Goal: Information Seeking & Learning: Learn about a topic

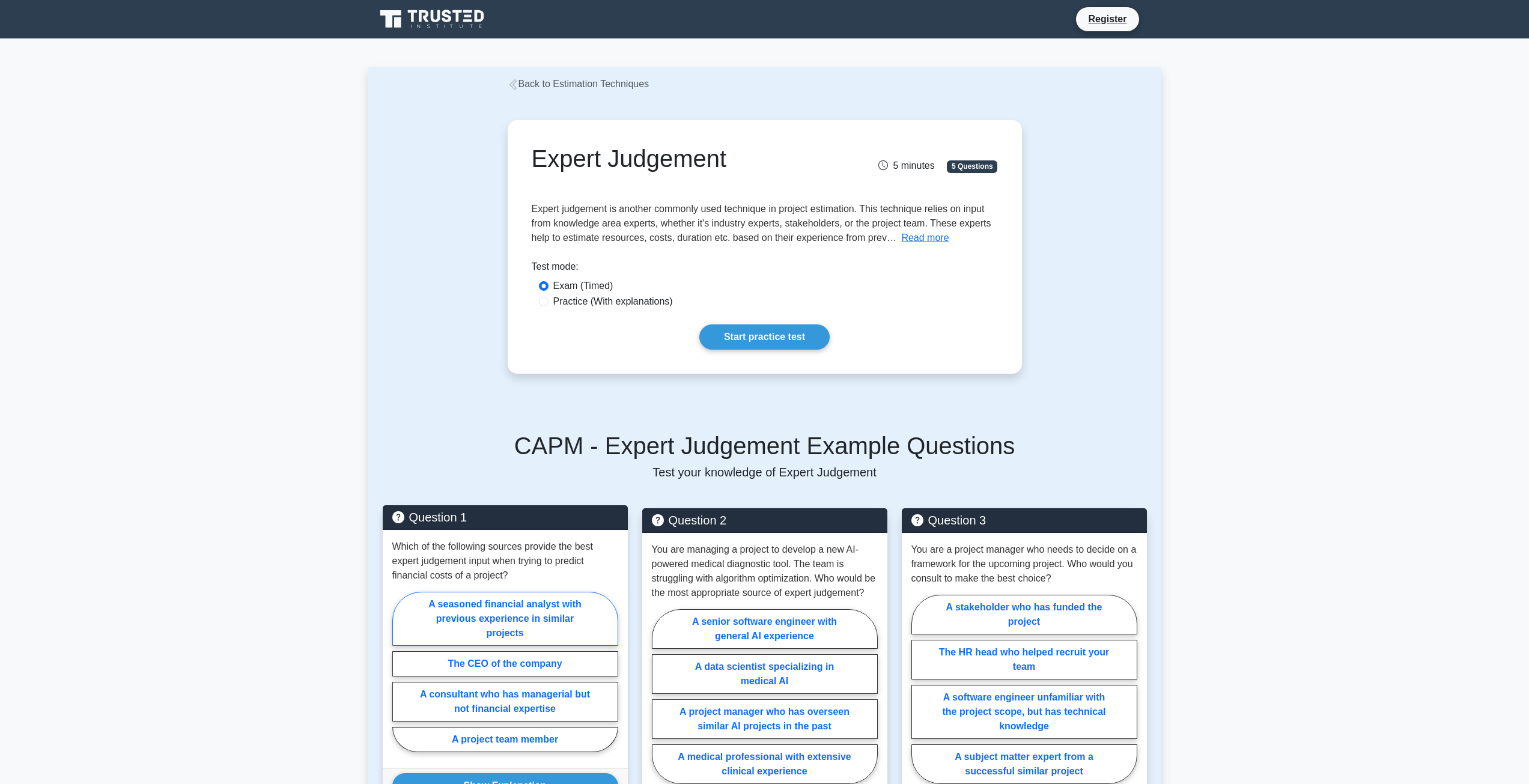
scroll to position [180, 0]
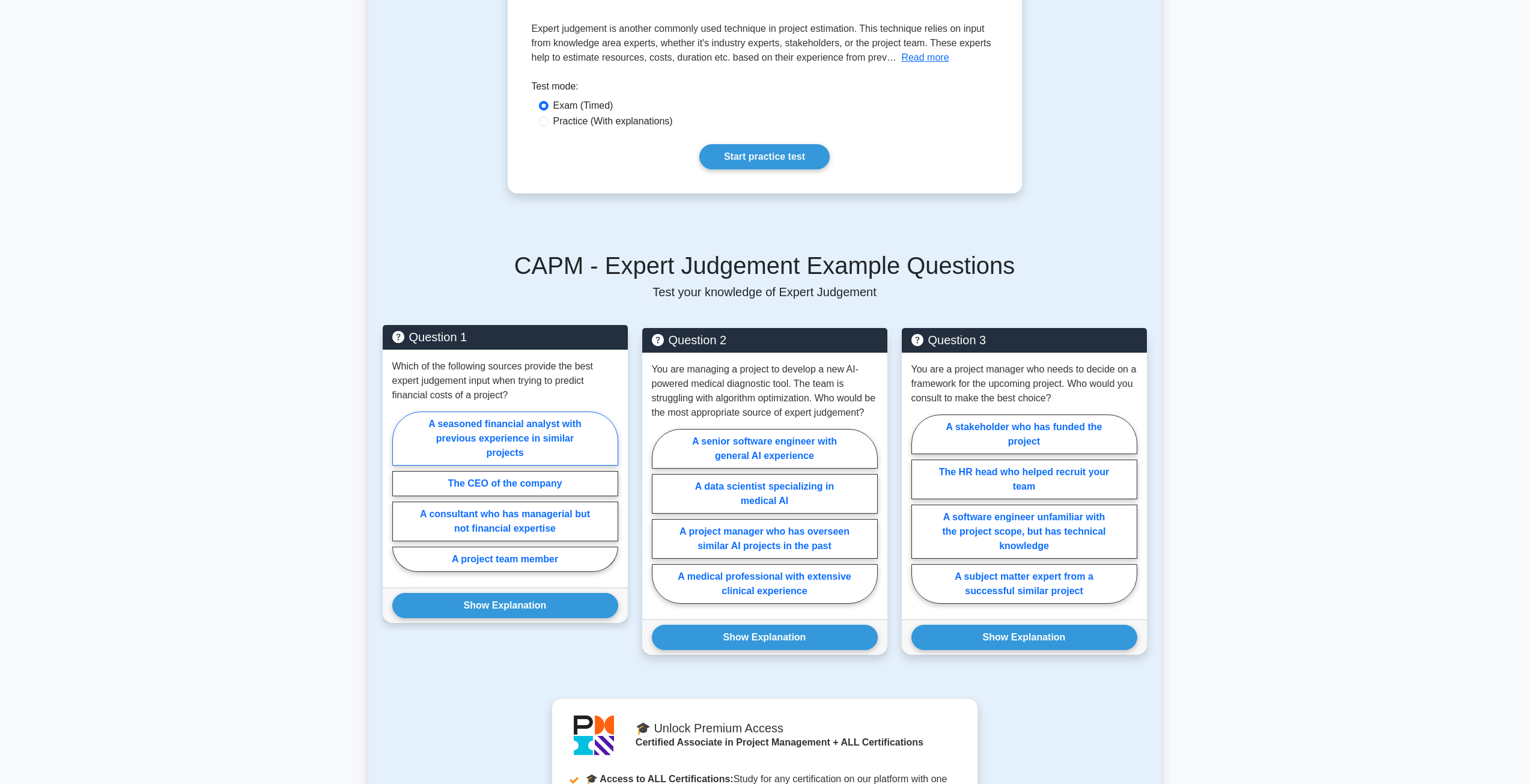
click at [503, 436] on label "A seasoned financial analyst with previous experience in similar projects" at bounding box center [505, 439] width 226 height 54
click at [400, 491] on input "A seasoned financial analyst with previous experience in similar projects" at bounding box center [396, 495] width 8 height 8
radio input "true"
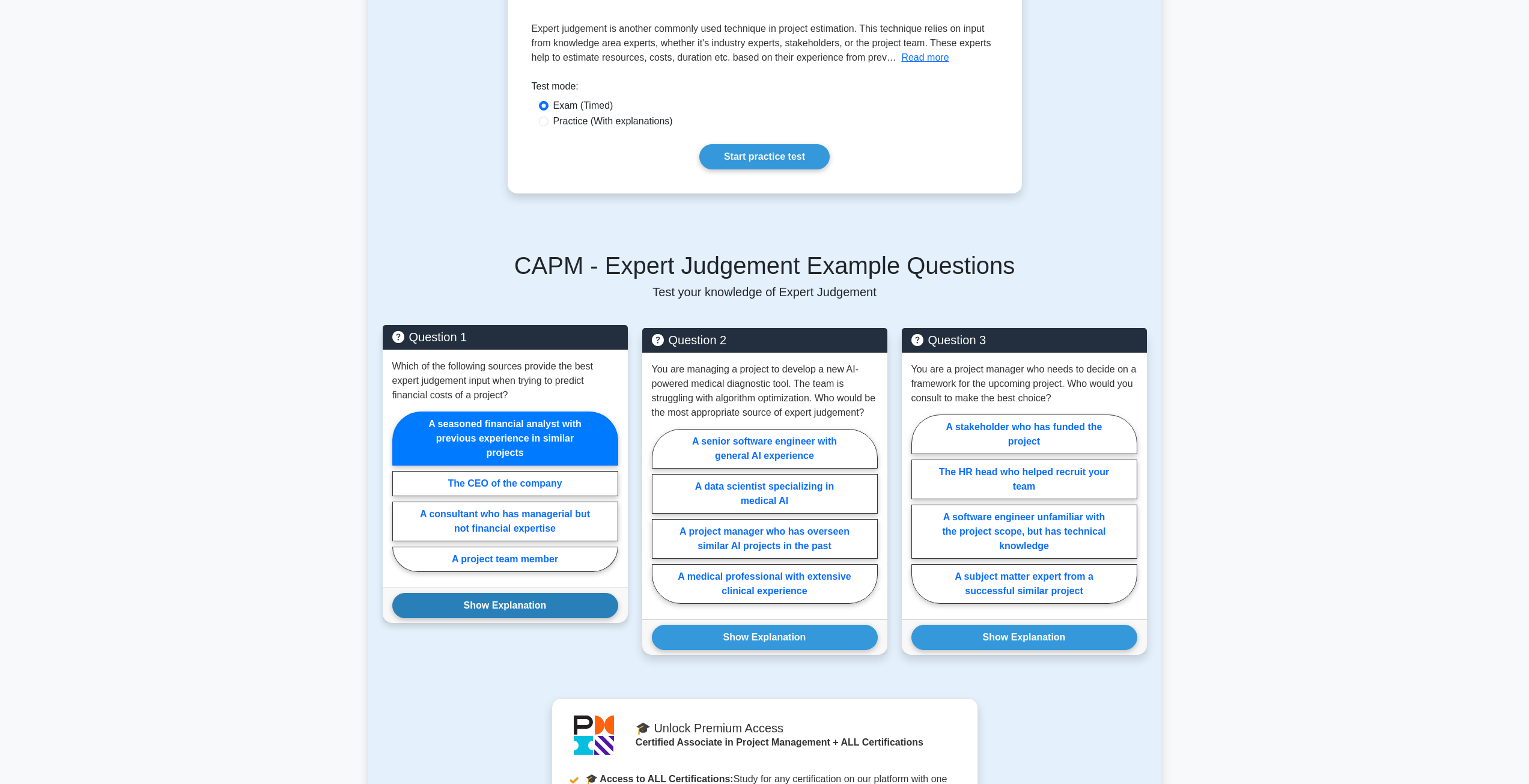
click at [528, 600] on button "Show Explanation" at bounding box center [505, 605] width 226 height 25
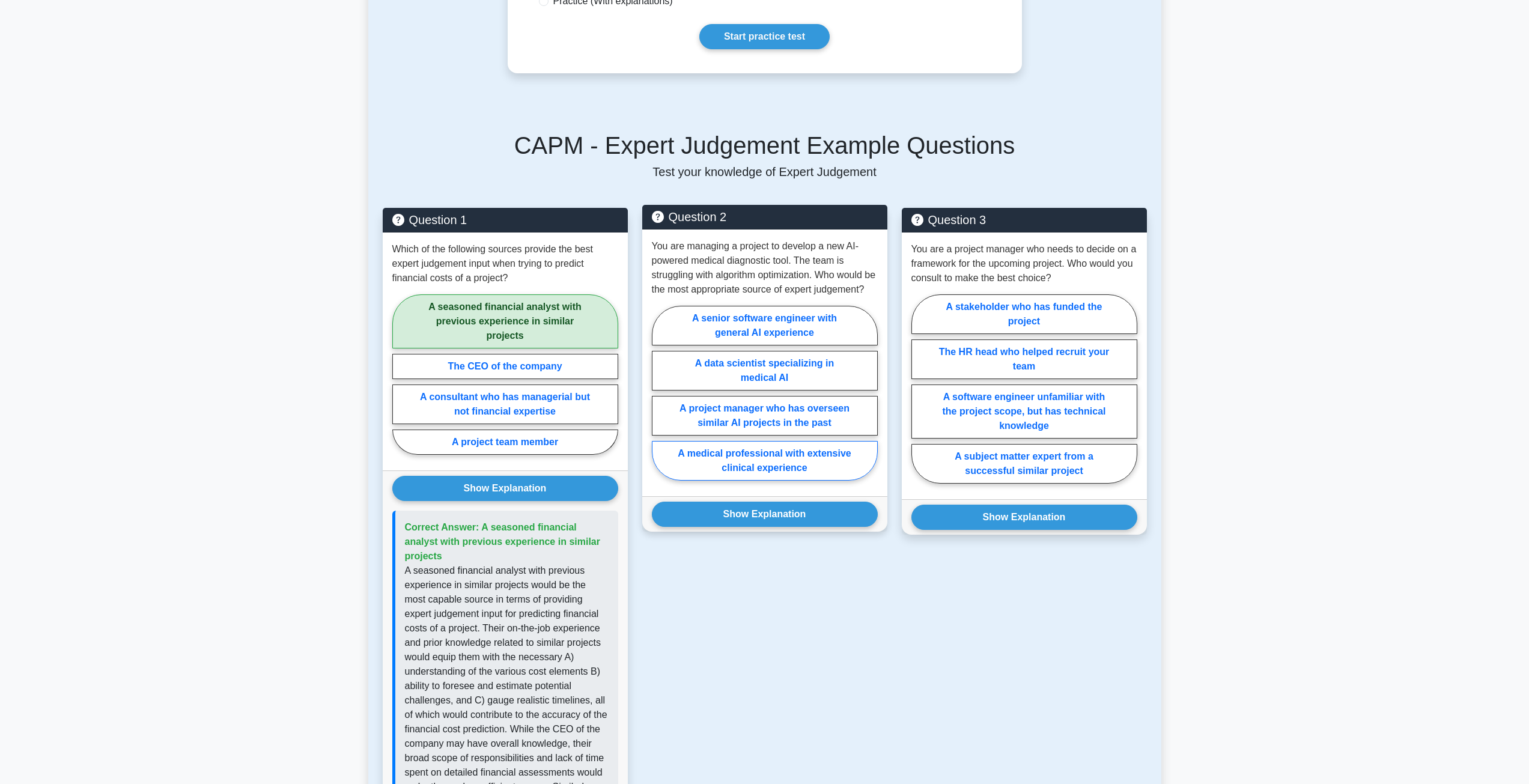
scroll to position [240, 0]
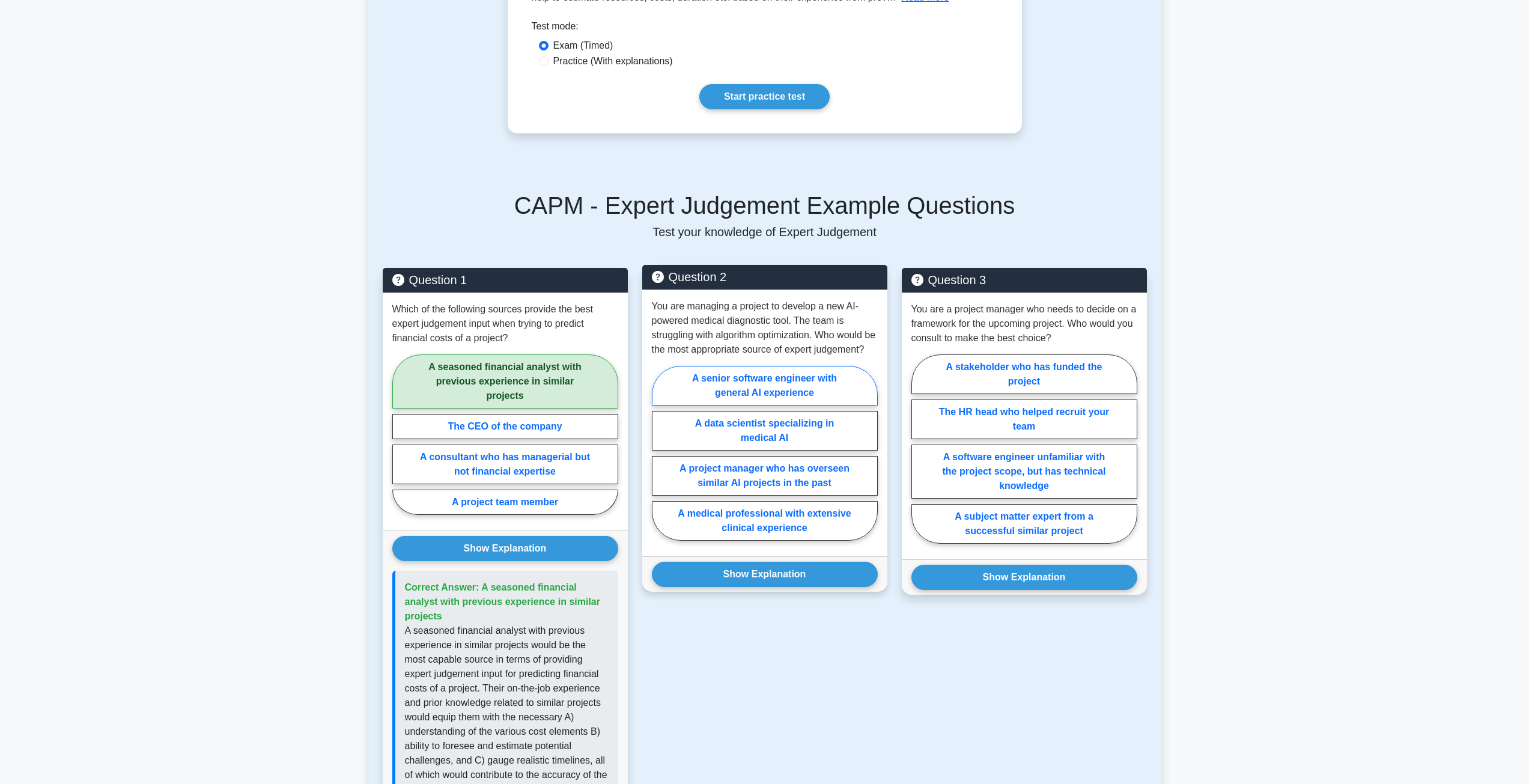
drag, startPoint x: 777, startPoint y: 390, endPoint x: 780, endPoint y: 405, distance: 15.3
click at [777, 391] on label "A senior software engineer with general AI experience" at bounding box center [764, 386] width 226 height 40
click at [660, 453] on input "A senior software engineer with general AI experience" at bounding box center [656, 457] width 8 height 8
radio input "true"
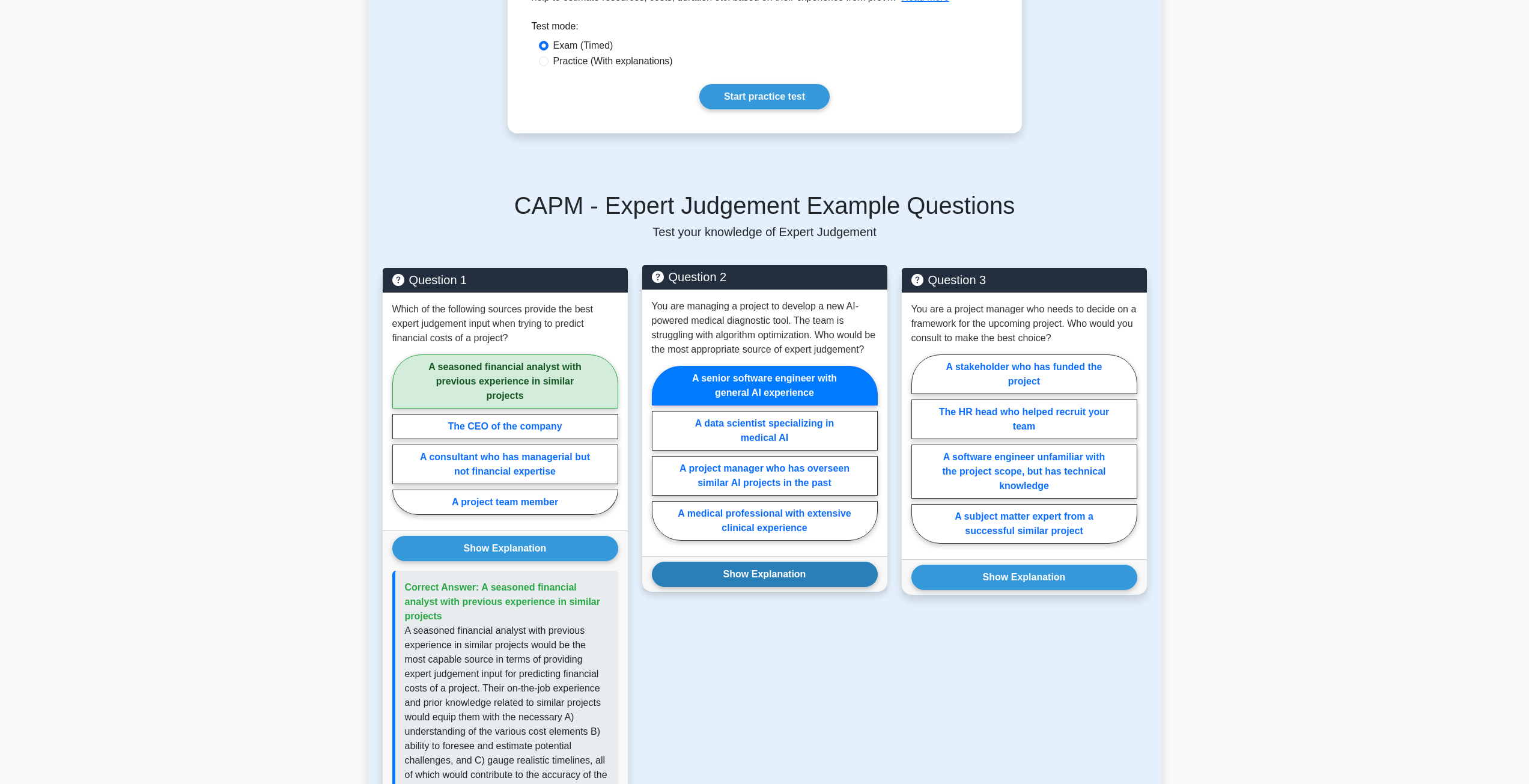
click at [792, 586] on button "Show Explanation" at bounding box center [764, 575] width 226 height 25
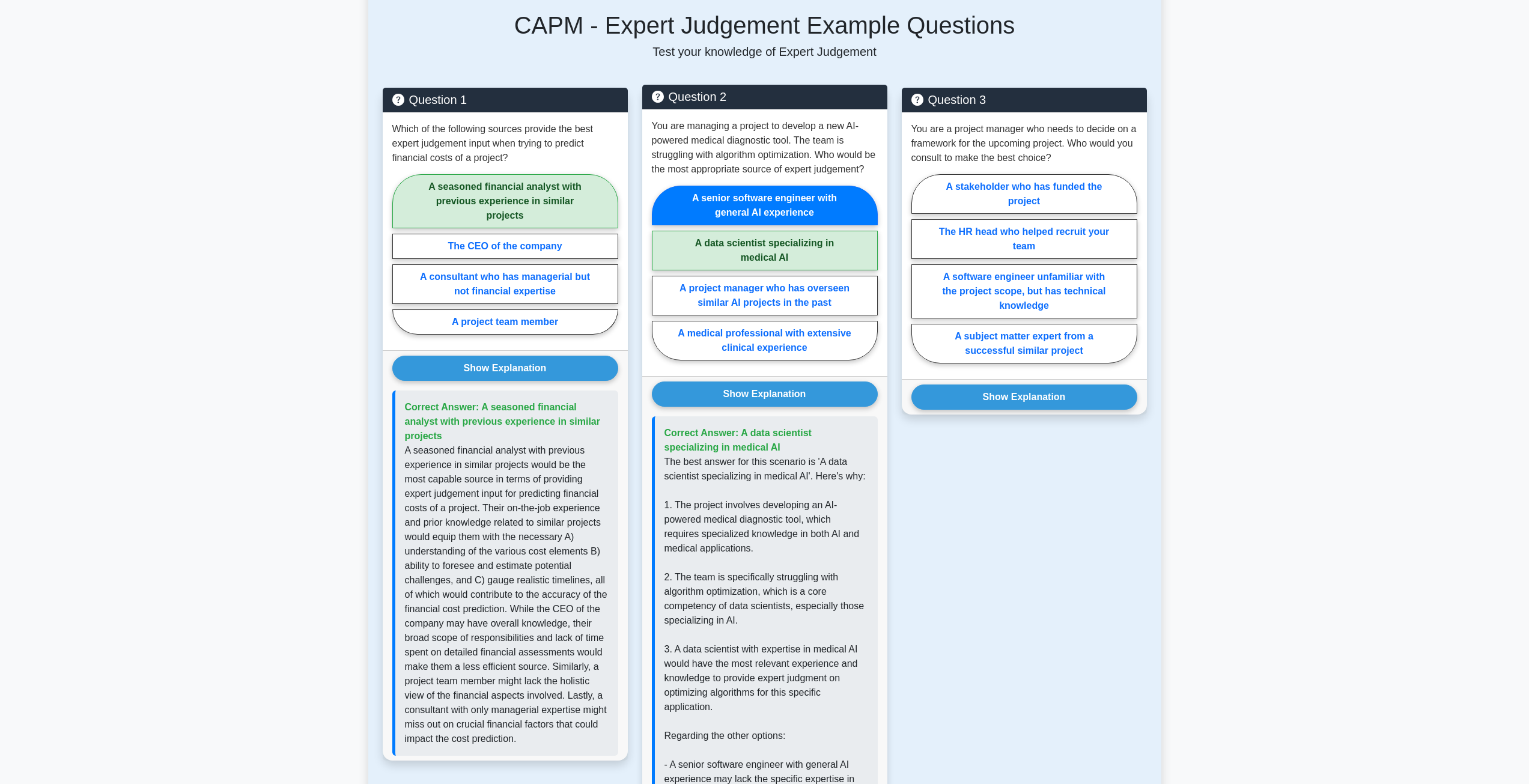
scroll to position [300, 0]
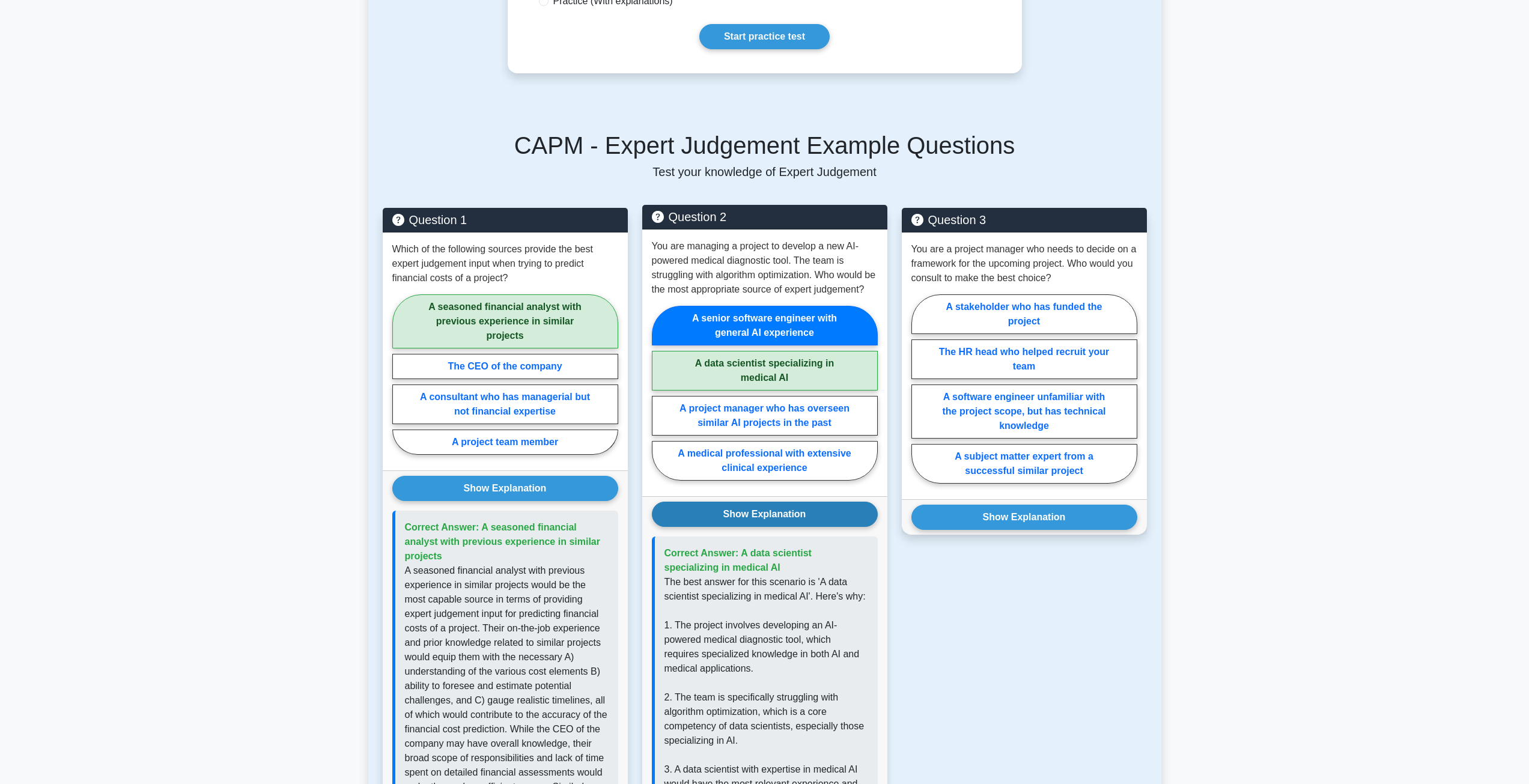
click at [779, 521] on button "Show Explanation" at bounding box center [764, 514] width 226 height 25
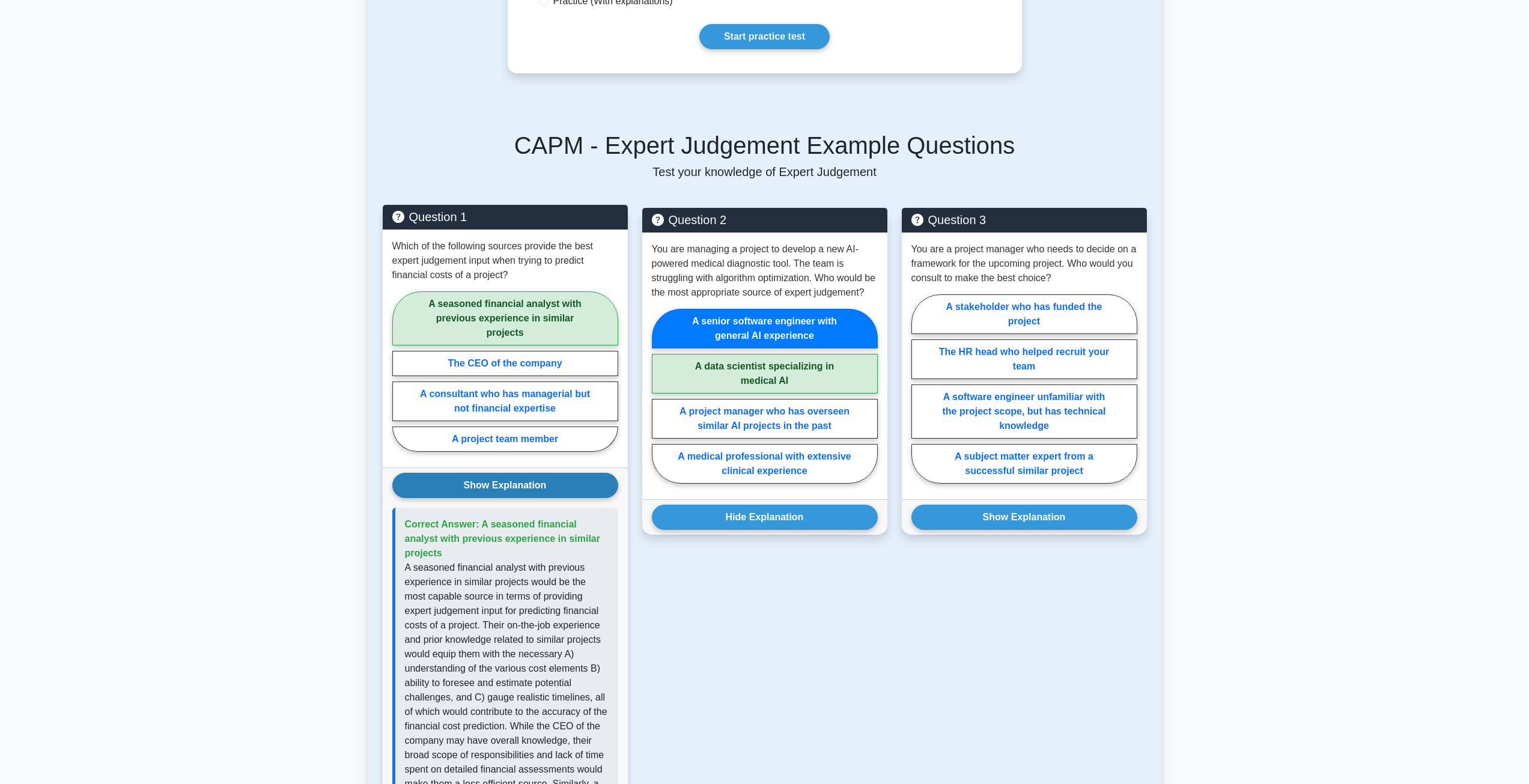
click at [540, 482] on button "Show Explanation" at bounding box center [505, 486] width 226 height 25
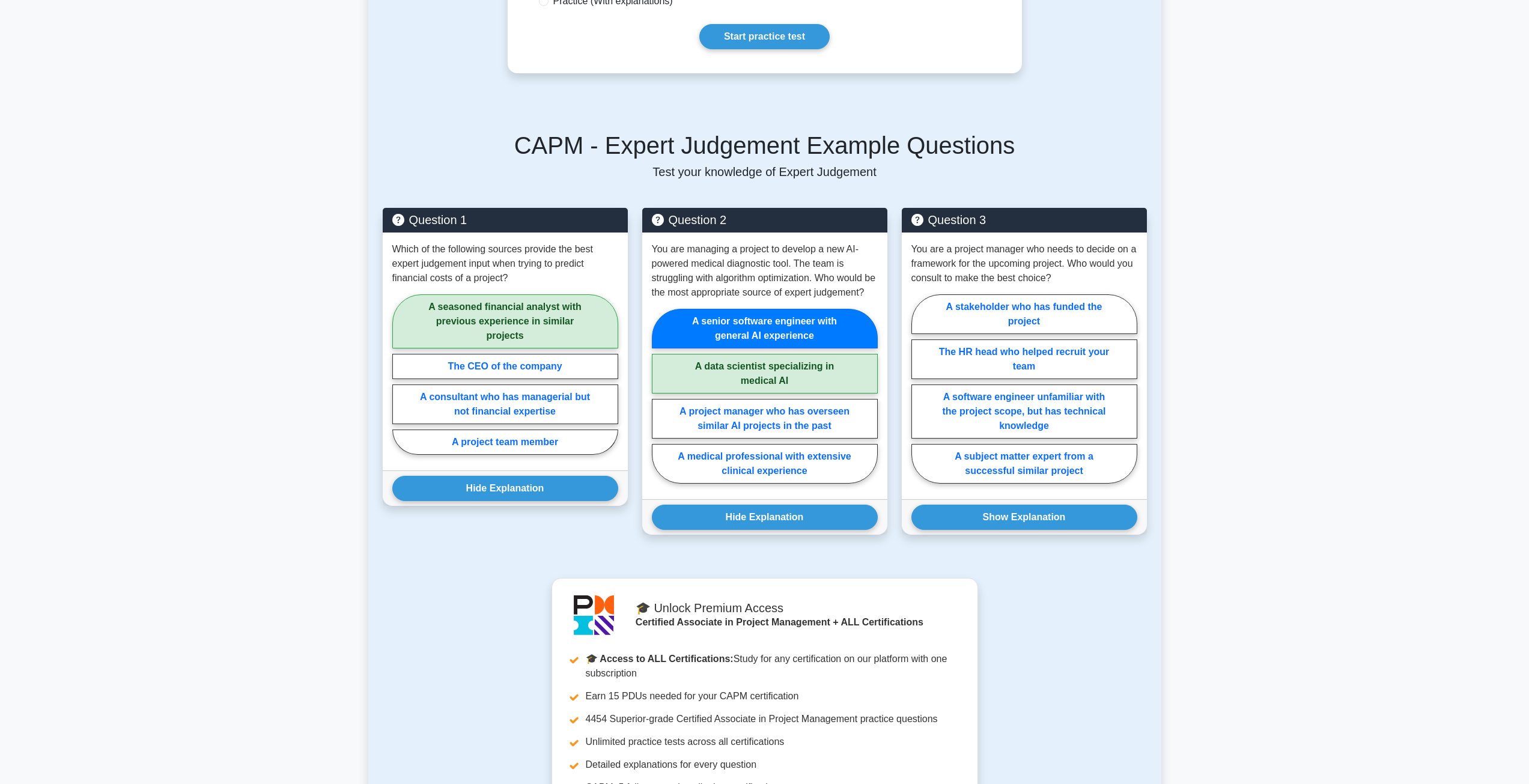
scroll to position [240, 0]
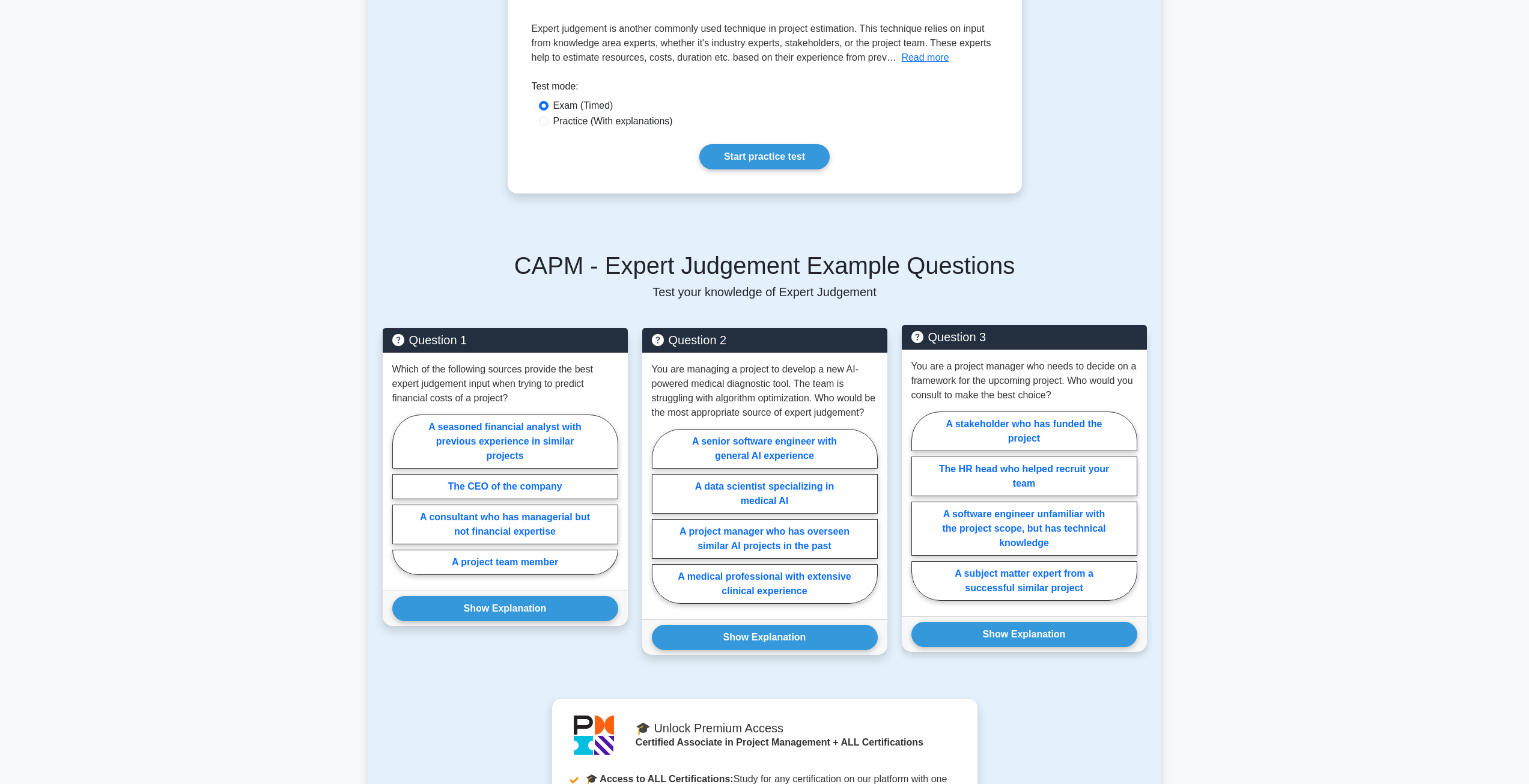
scroll to position [240, 0]
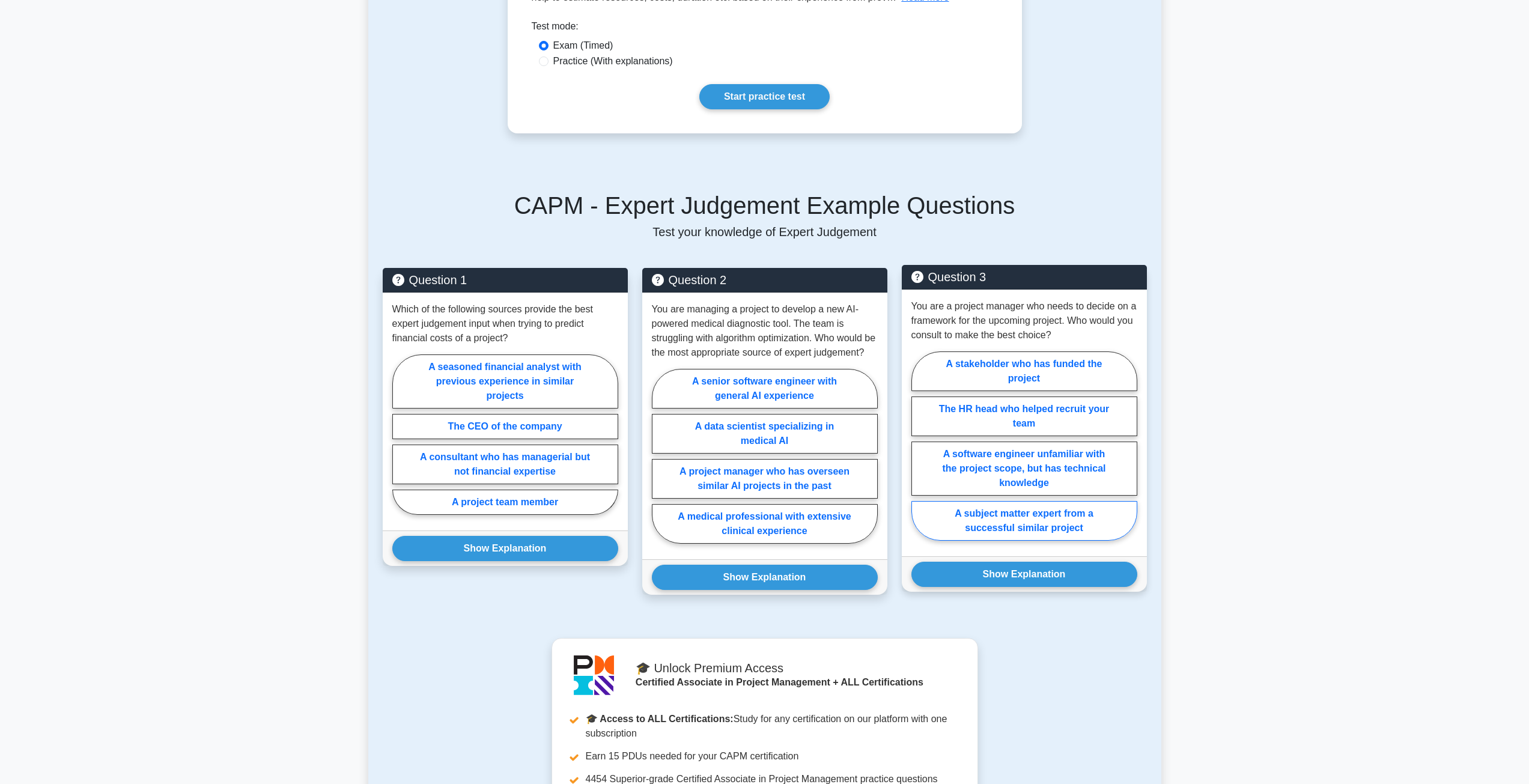
click at [1019, 517] on label "A subject matter expert from a successful similar project" at bounding box center [1024, 521] width 226 height 40
click at [919, 453] on input "A subject matter expert from a successful similar project" at bounding box center [915, 450] width 8 height 8
radio input "true"
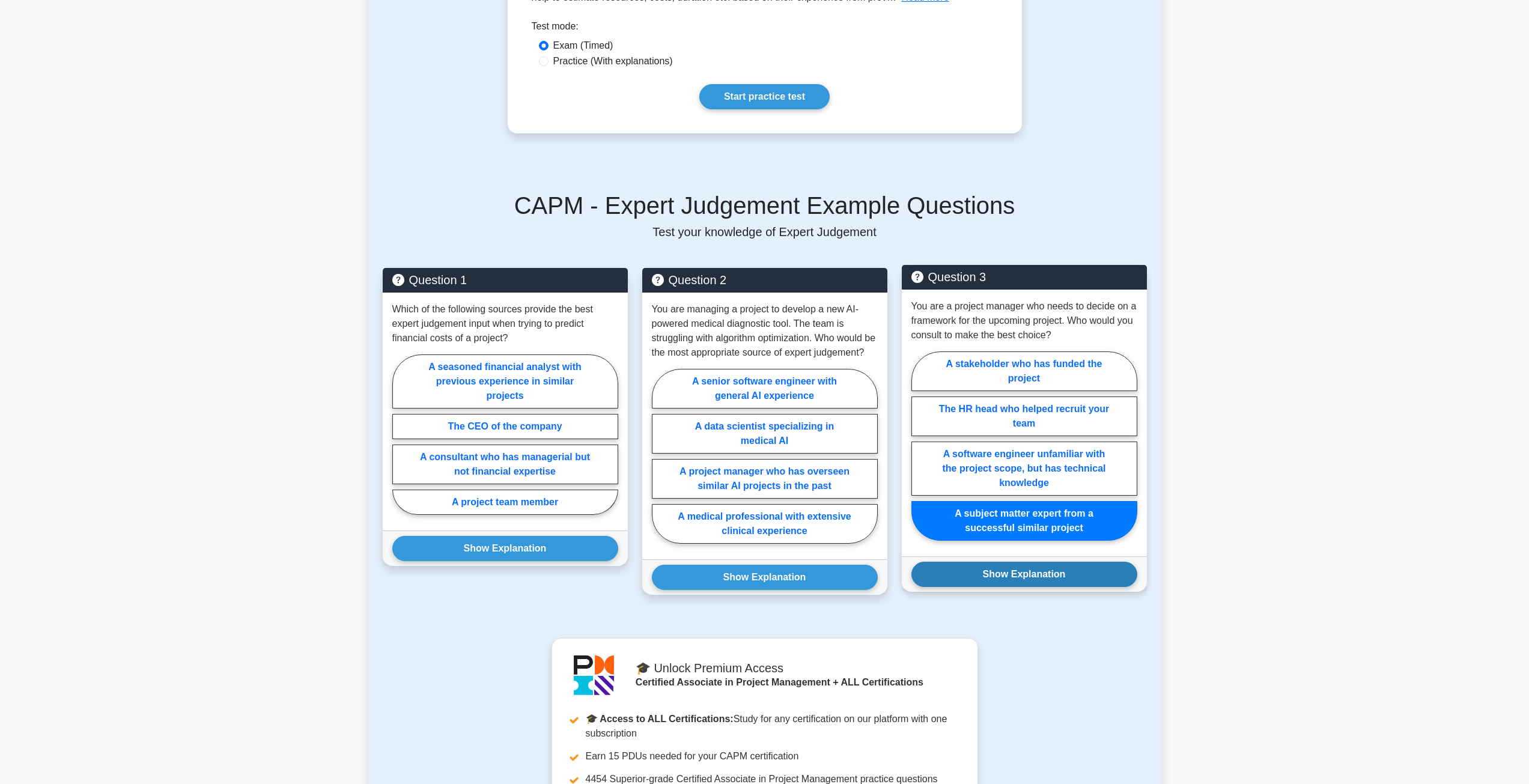
click at [1015, 570] on button "Show Explanation" at bounding box center [1024, 575] width 226 height 25
